Goal: Information Seeking & Learning: Understand process/instructions

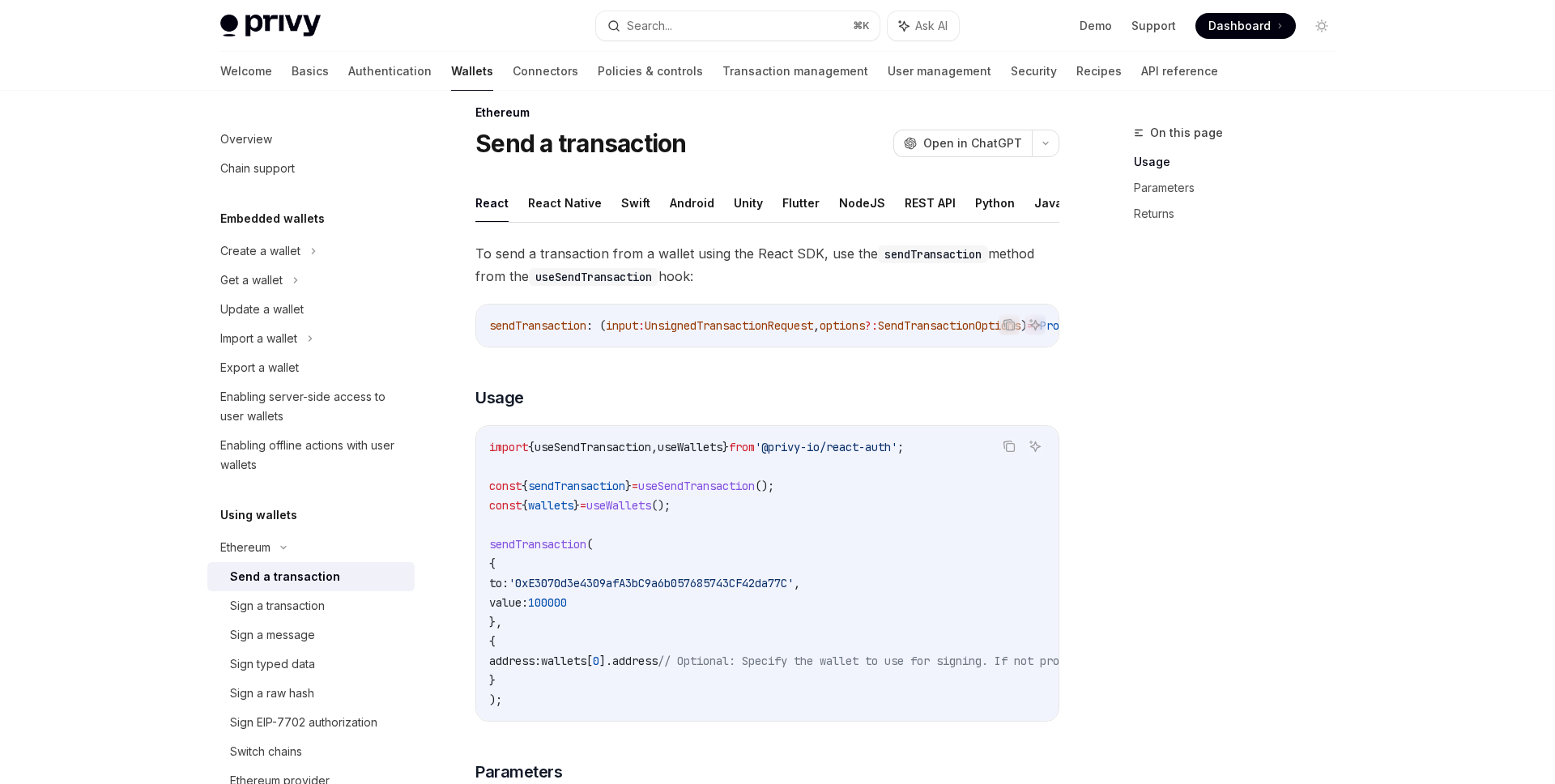
scroll to position [280, 0]
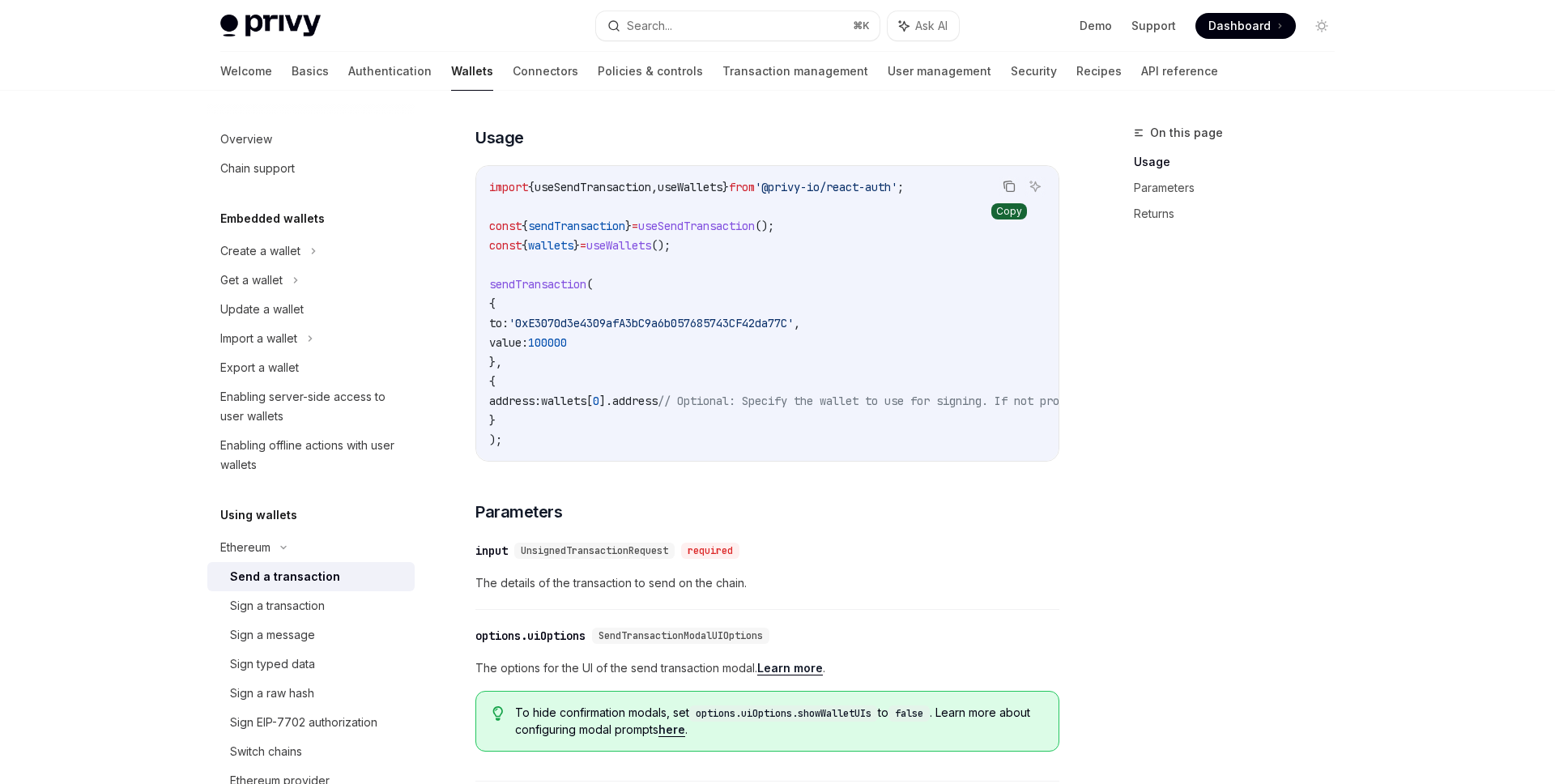
click at [1006, 186] on icon "Copy the contents from the code block" at bounding box center [1010, 187] width 8 height 8
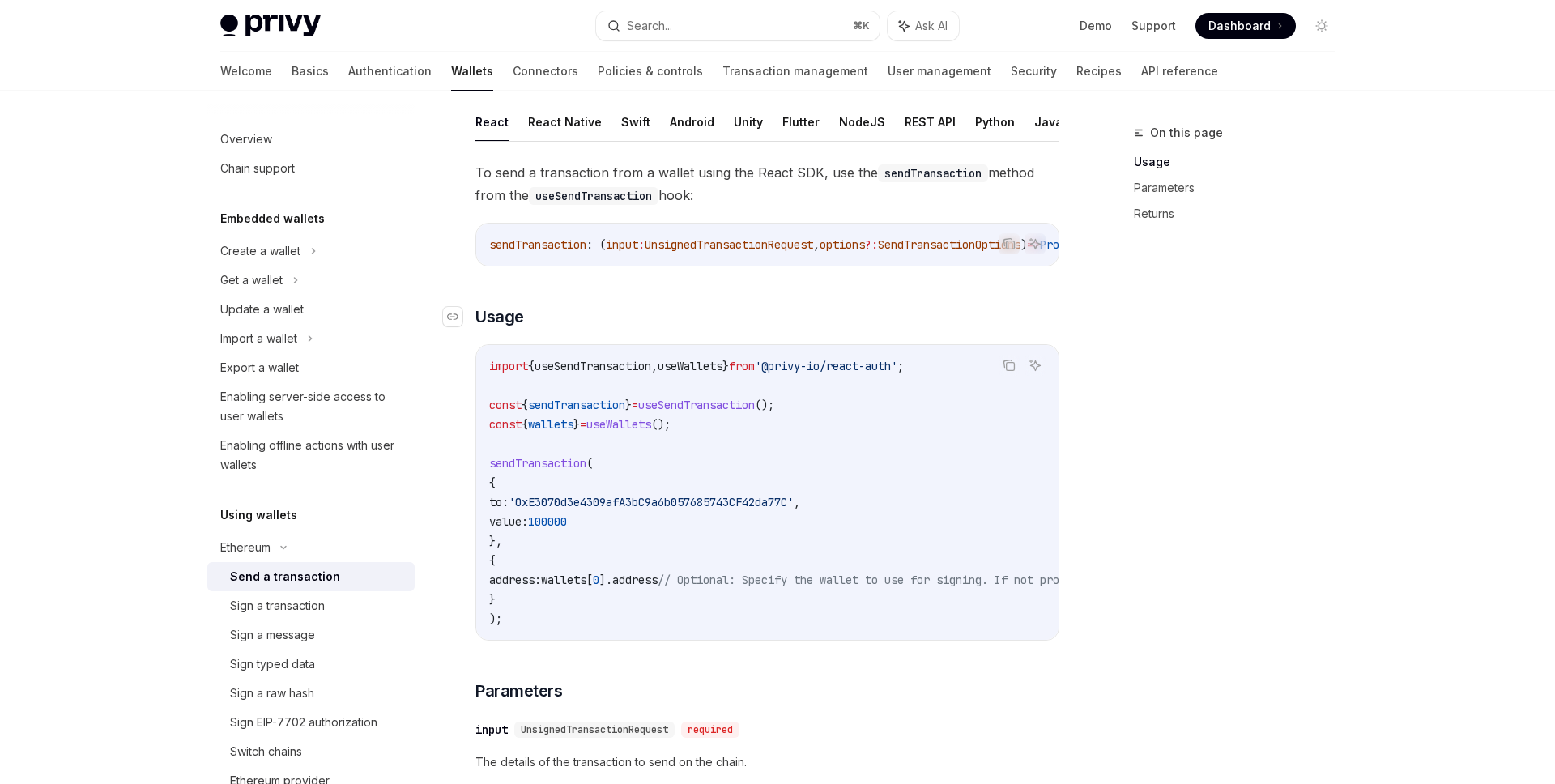
scroll to position [0, 0]
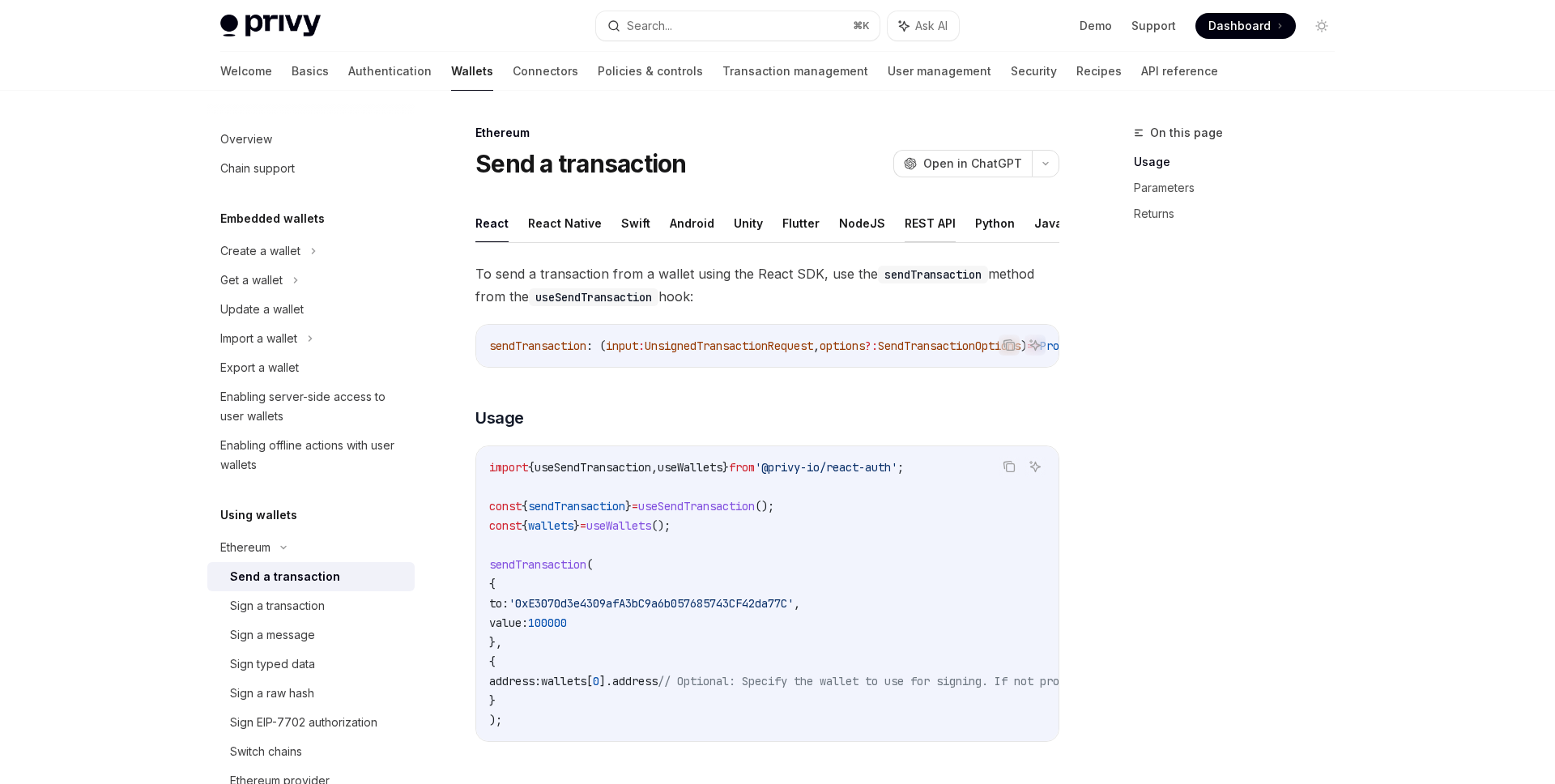
click at [937, 229] on button "REST API" at bounding box center [930, 223] width 51 height 38
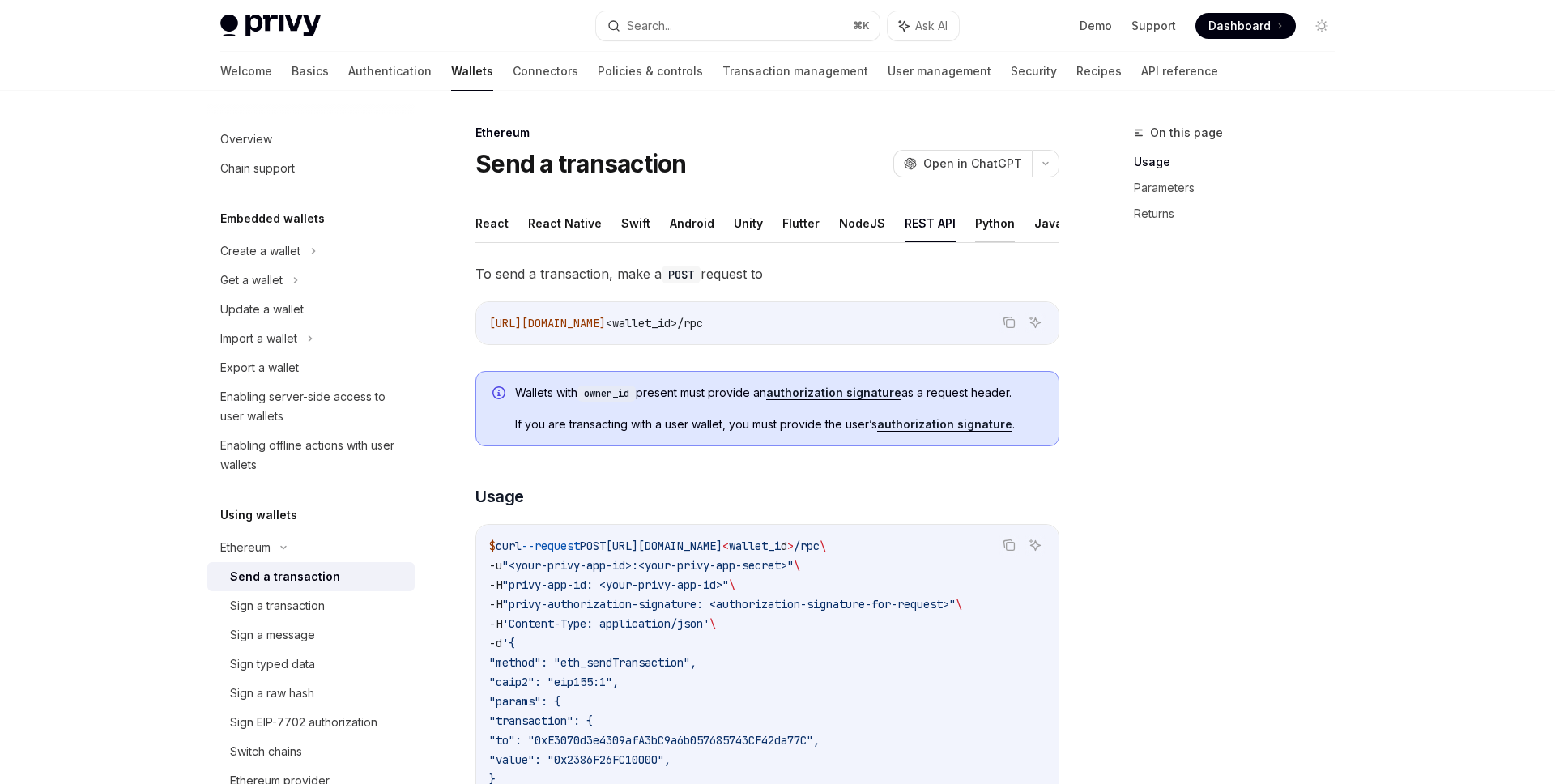
click at [975, 220] on button "Python" at bounding box center [995, 223] width 39 height 38
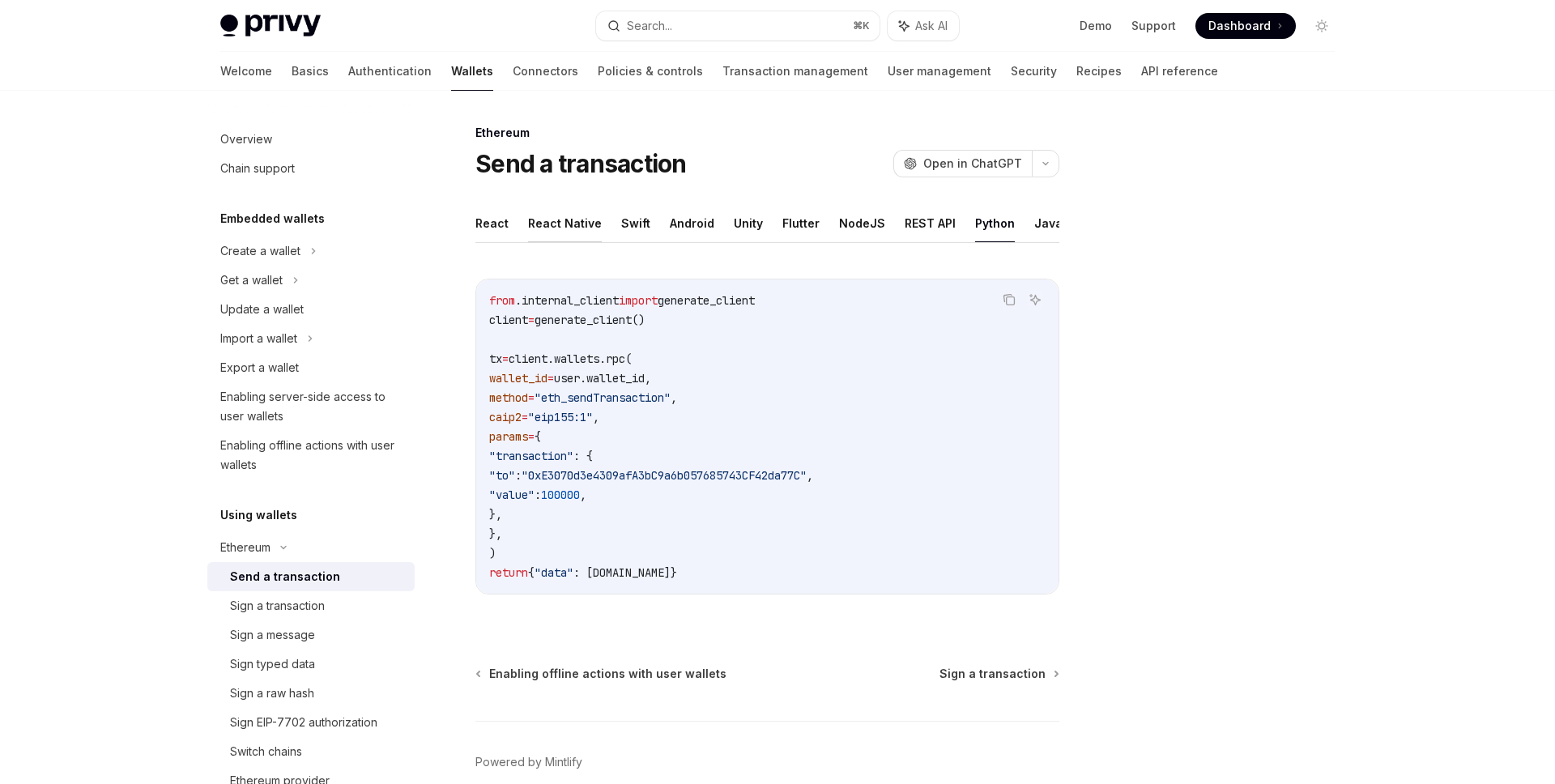
click at [554, 225] on button "React Native" at bounding box center [564, 223] width 74 height 38
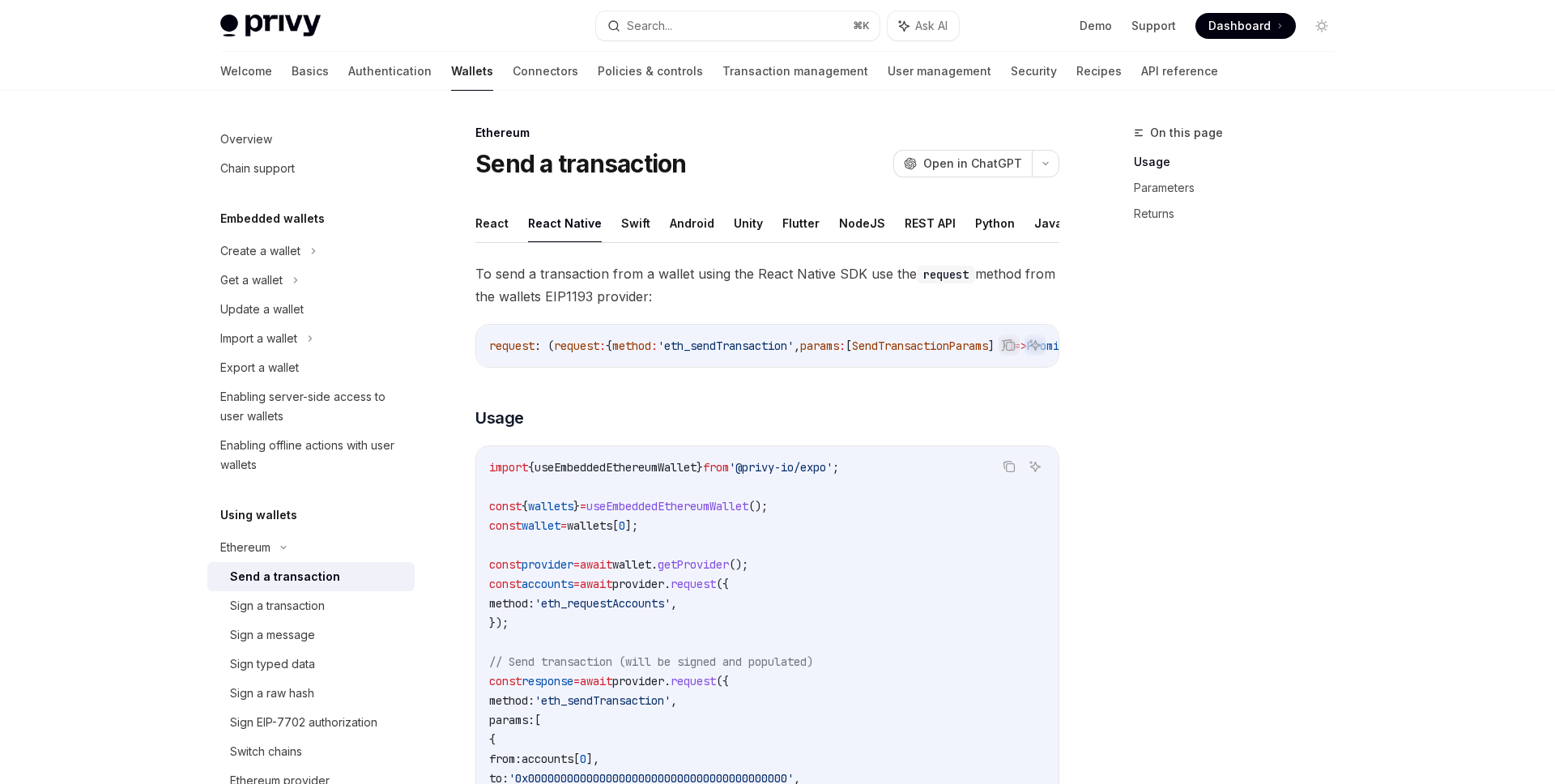
click at [555, 225] on button "React Native" at bounding box center [564, 223] width 74 height 38
click at [497, 233] on button "React" at bounding box center [492, 223] width 34 height 38
type textarea "*"
